Goal: Task Accomplishment & Management: Manage account settings

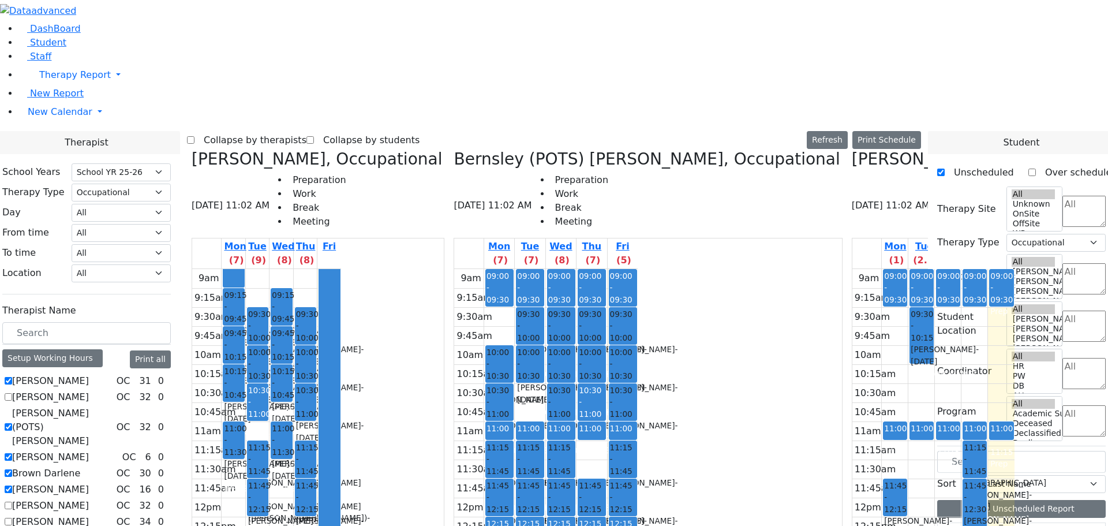
select select "212"
select select "1"
click at [38, 48] on span "Student" at bounding box center [48, 42] width 36 height 11
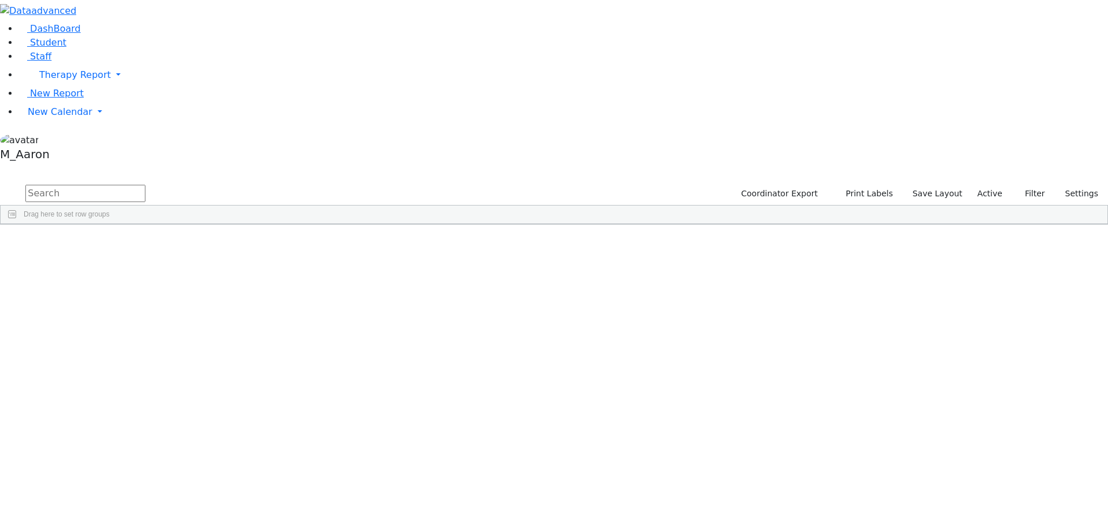
click at [145, 185] on input "text" at bounding box center [85, 193] width 120 height 17
type input "[PERSON_NAME]"
click at [0, 183] on button "submit" at bounding box center [11, 194] width 23 height 22
drag, startPoint x: 194, startPoint y: 45, endPoint x: 140, endPoint y: 48, distance: 54.3
click at [140, 183] on form "[PERSON_NAME]" at bounding box center [72, 194] width 145 height 22
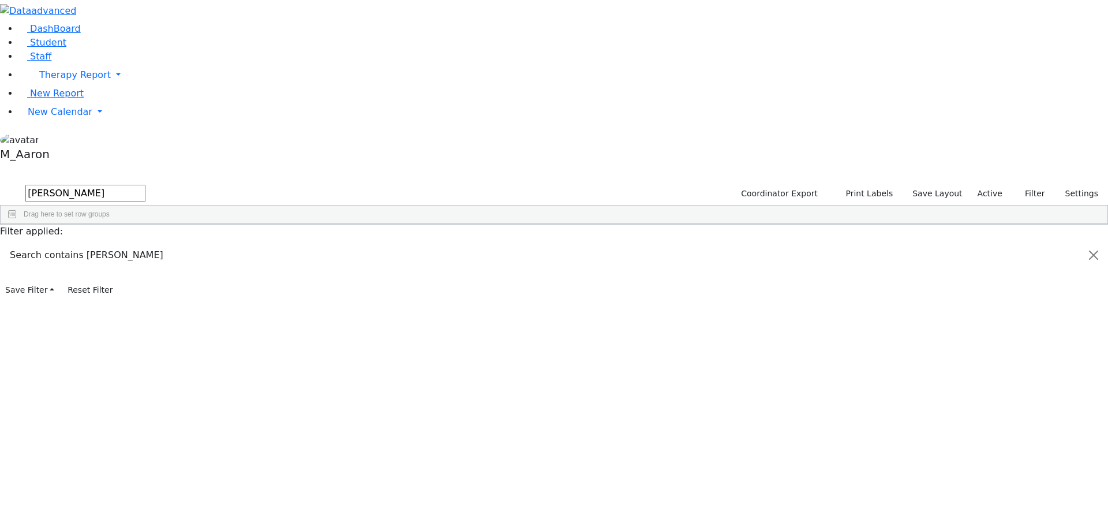
type input "[PERSON_NAME]"
click at [0, 183] on button "submit" at bounding box center [11, 194] width 23 height 22
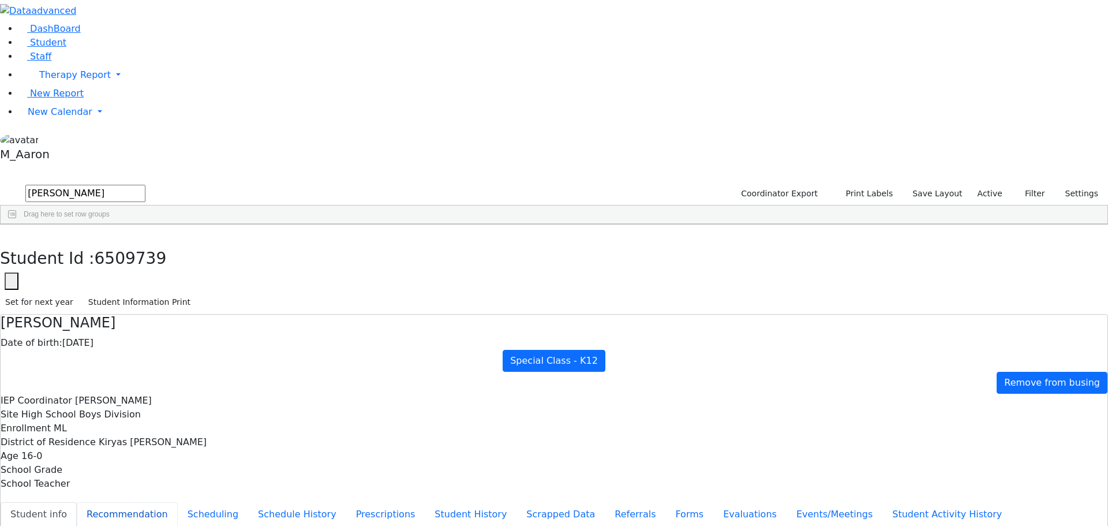
click at [178, 502] on button "Recommendation" at bounding box center [127, 514] width 101 height 24
checkbox input "true"
click at [248, 502] on button "Scheduling" at bounding box center [213, 514] width 70 height 24
